Goal: Task Accomplishment & Management: Use online tool/utility

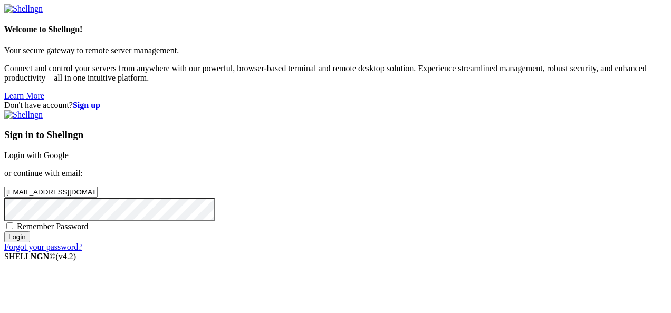
click at [30, 242] on input "Login" at bounding box center [17, 236] width 26 height 11
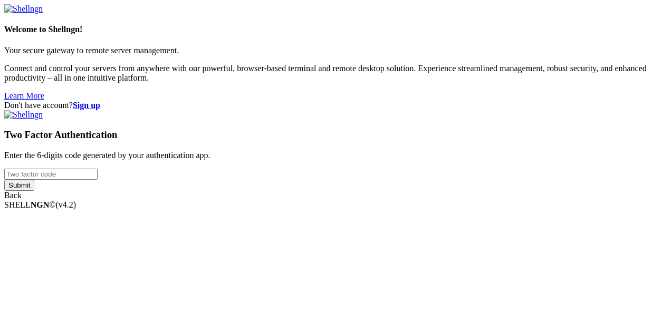
click at [98, 169] on input "number" at bounding box center [50, 174] width 93 height 11
type input "957599"
click at [34, 191] on input "Submit" at bounding box center [19, 185] width 30 height 11
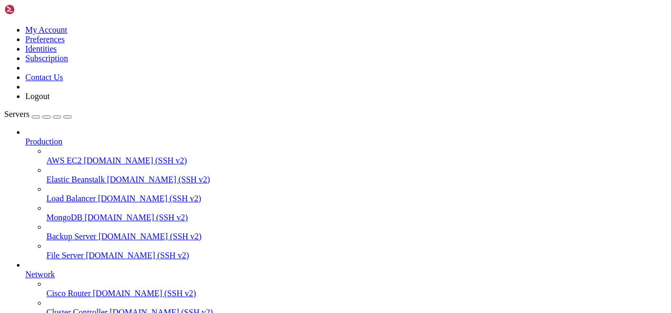
click at [67, 117] on icon "button" at bounding box center [67, 117] width 0 height 0
